Goal: Information Seeking & Learning: Learn about a topic

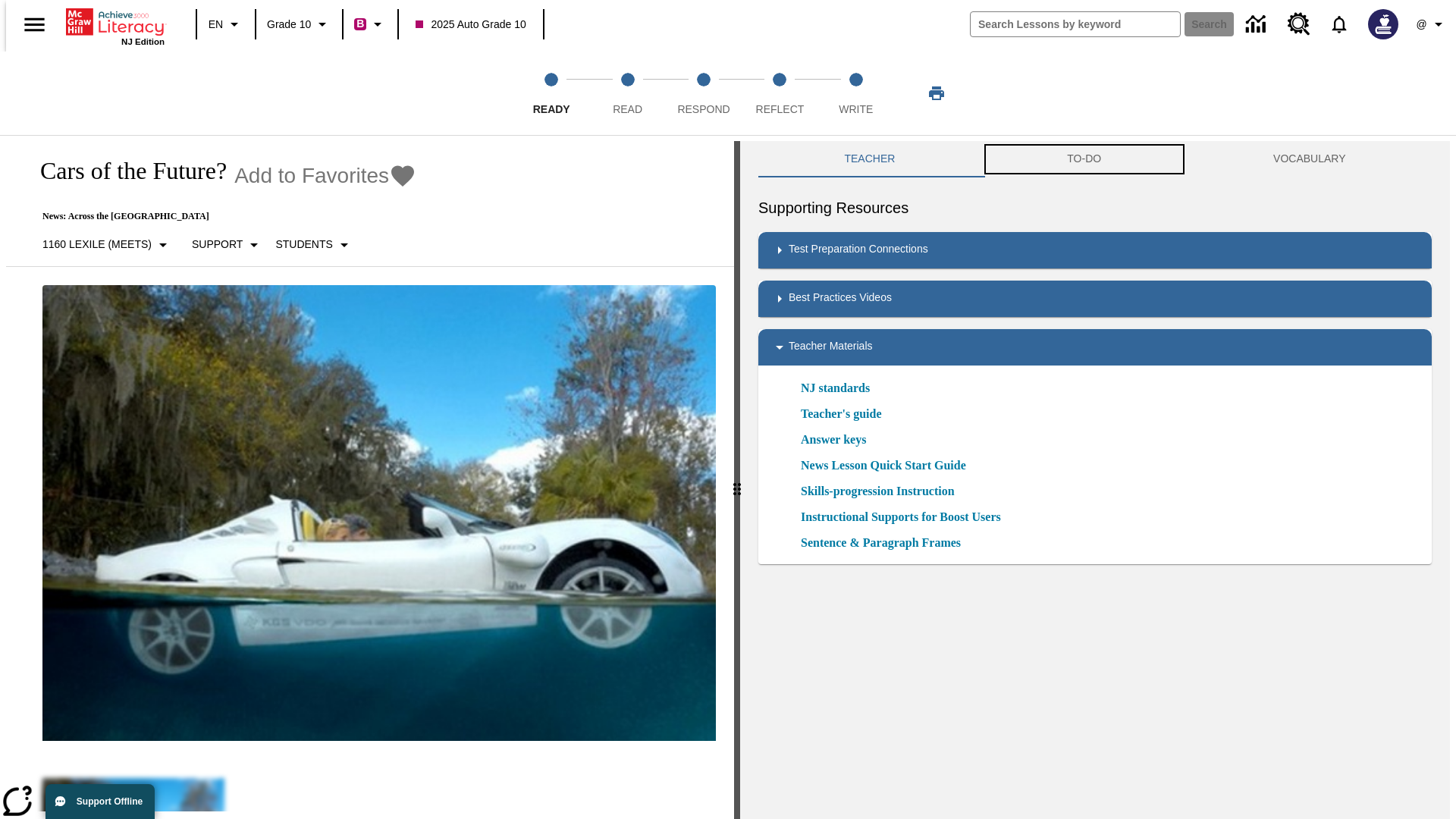
click at [1085, 160] on button "TO-DO" at bounding box center [1084, 159] width 206 height 36
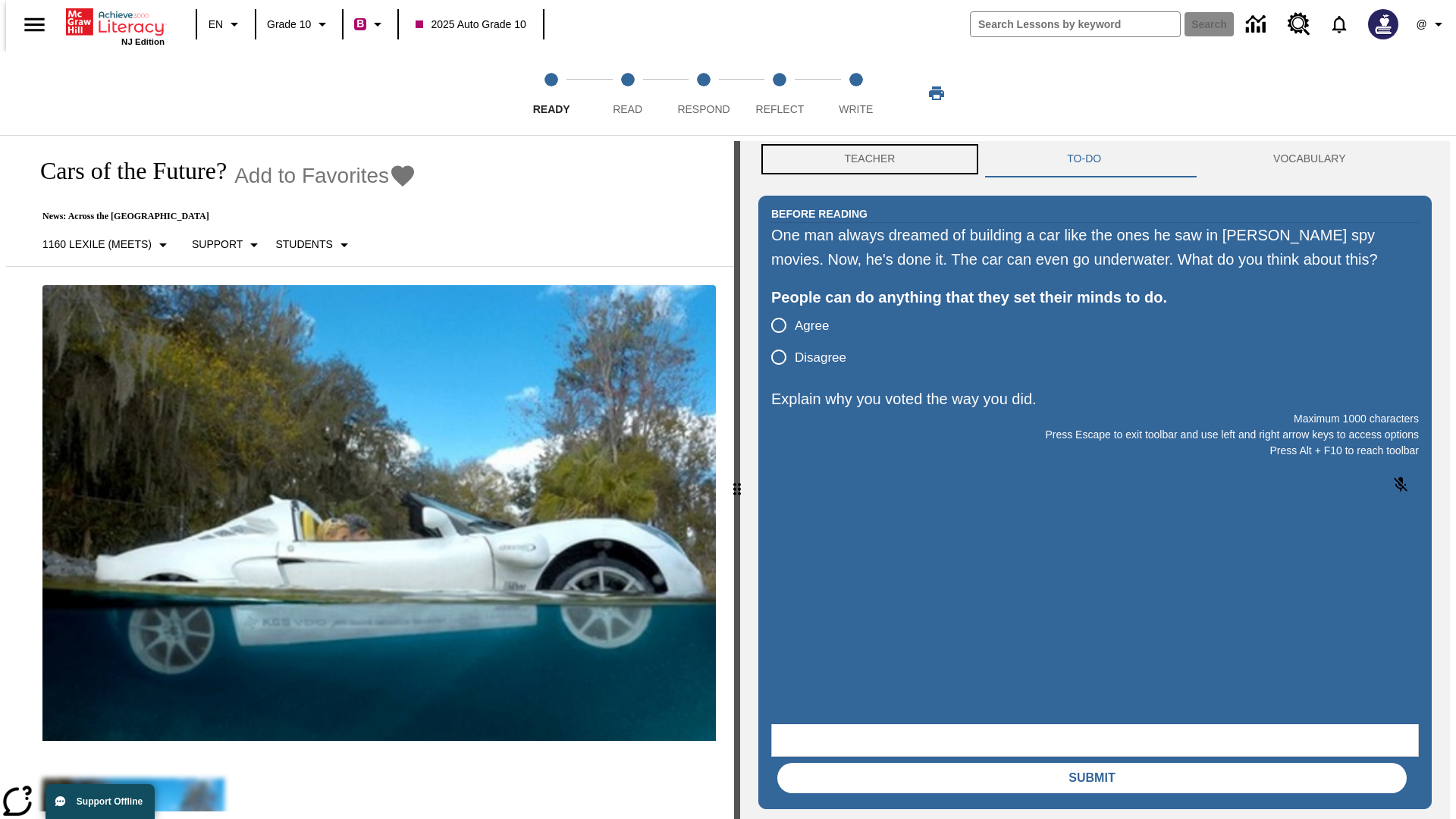
scroll to position [1, 0]
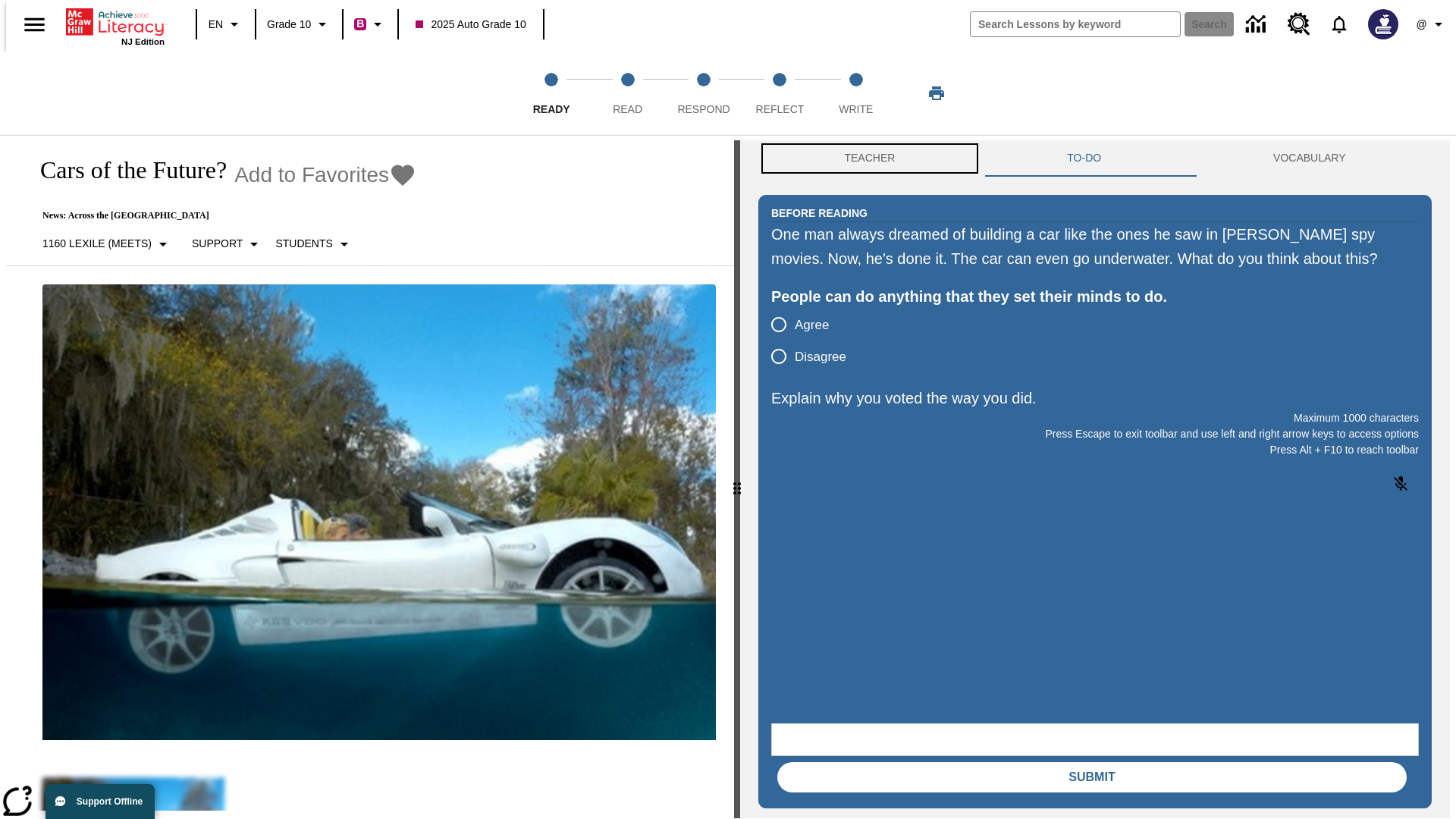
click at [866, 160] on button "Teacher" at bounding box center [870, 159] width 223 height 36
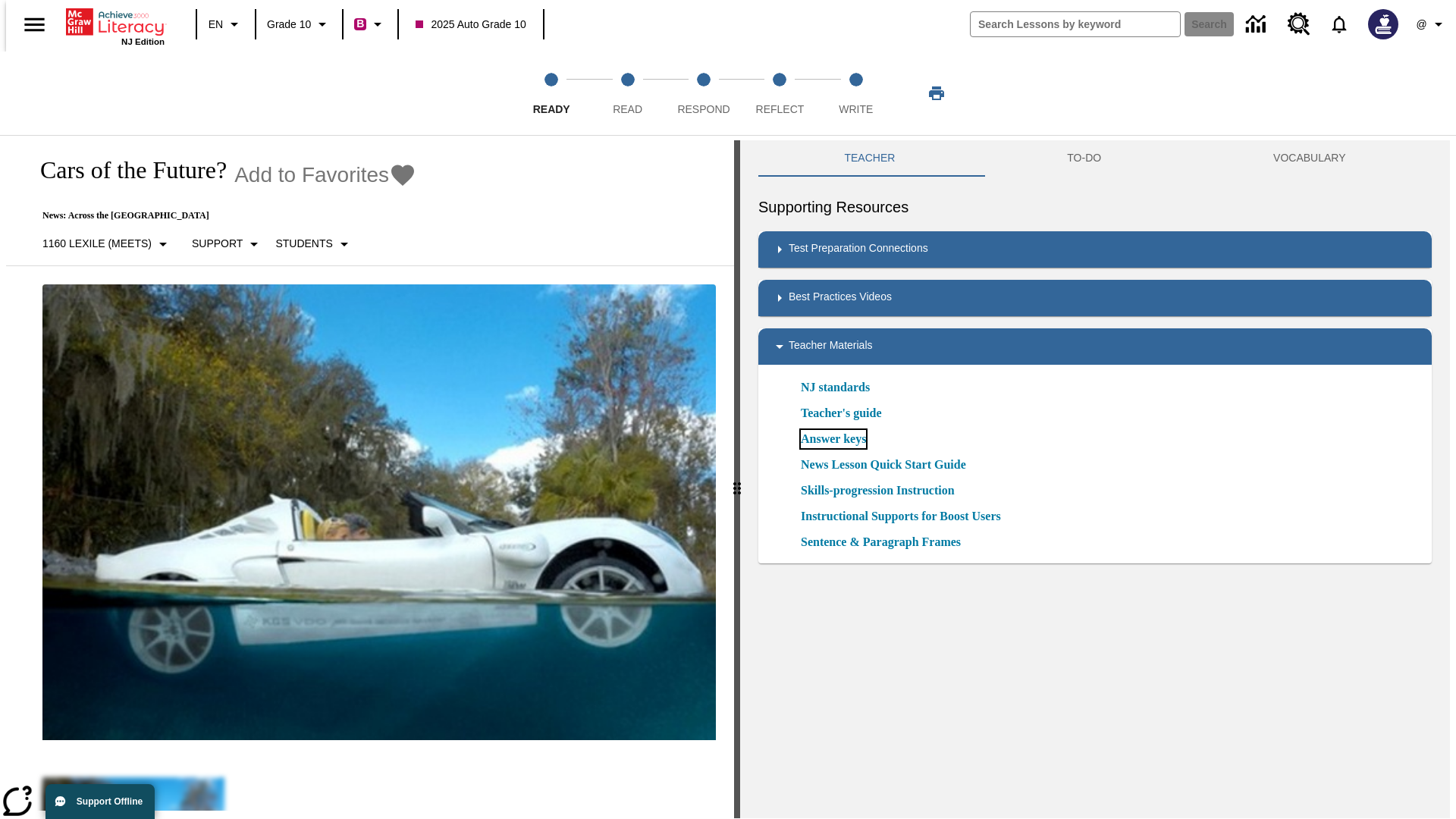
click at [833, 439] on link "Answer keys" at bounding box center [834, 438] width 66 height 18
click at [627, 93] on span "Read" at bounding box center [627, 104] width 29 height 28
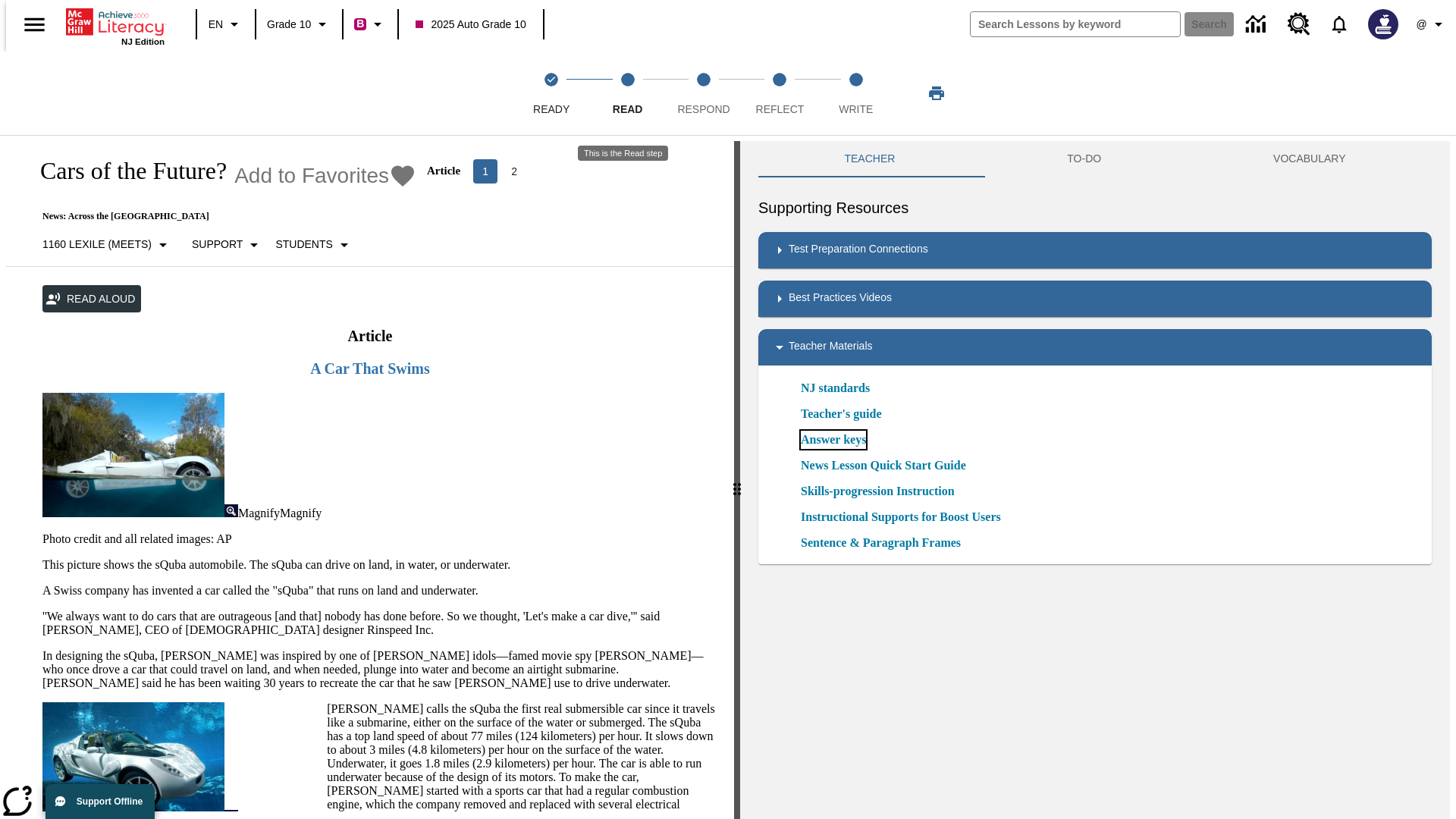
click at [833, 440] on link "Answer keys" at bounding box center [834, 439] width 66 height 18
click at [704, 93] on span "Respond" at bounding box center [703, 104] width 53 height 28
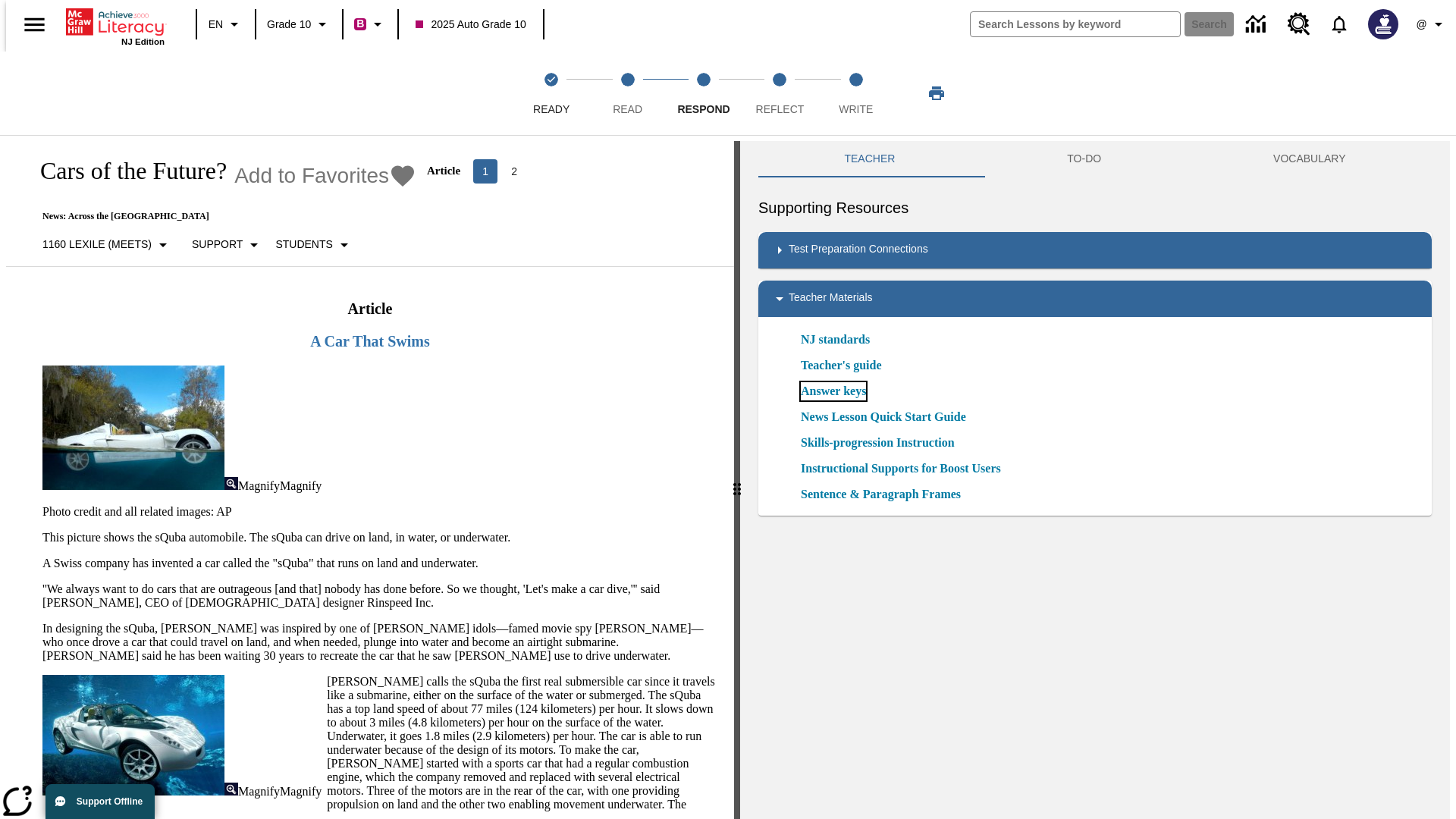
click at [833, 391] on link "Answer keys" at bounding box center [834, 391] width 66 height 18
click at [779, 93] on span "Reflect" at bounding box center [780, 104] width 48 height 28
click at [833, 391] on link "Answer keys" at bounding box center [834, 391] width 66 height 18
click at [855, 93] on span "Write" at bounding box center [856, 104] width 35 height 28
